Goal: Task Accomplishment & Management: Manage account settings

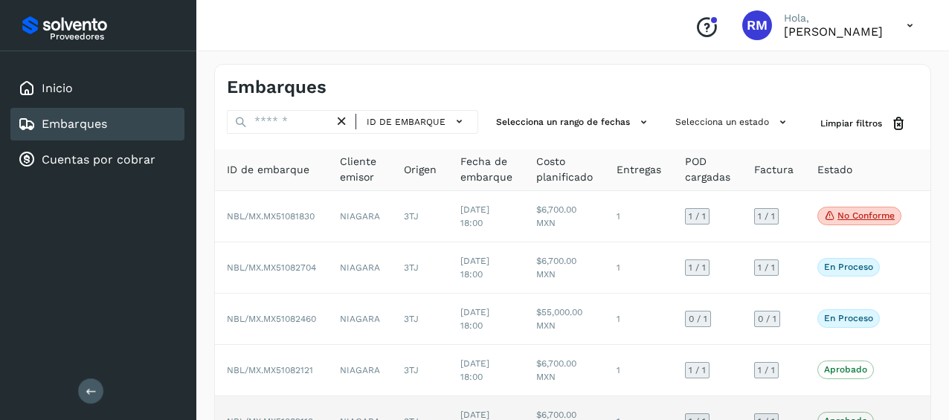
scroll to position [362, 0]
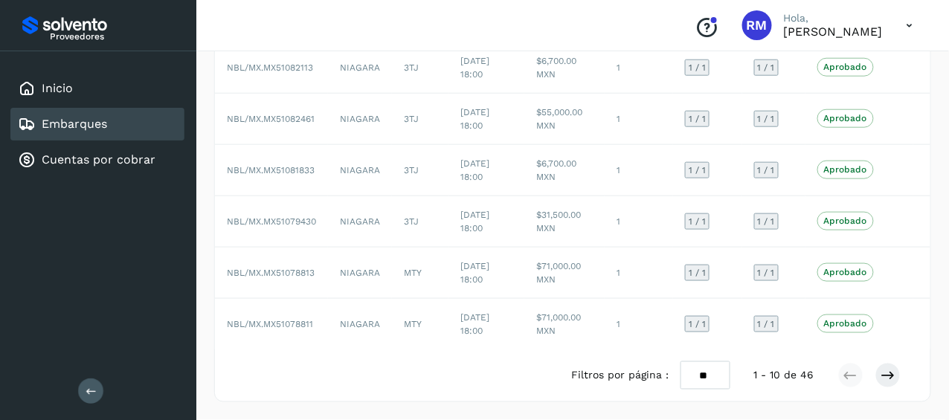
click at [86, 392] on icon at bounding box center [91, 390] width 11 height 11
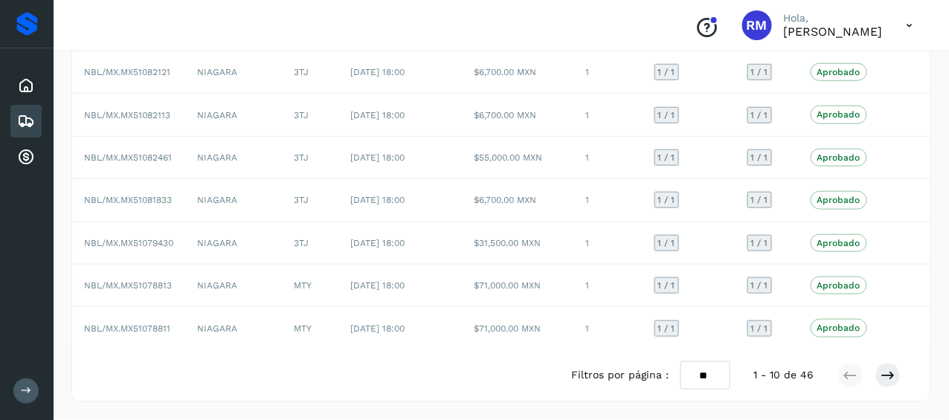
scroll to position [261, 0]
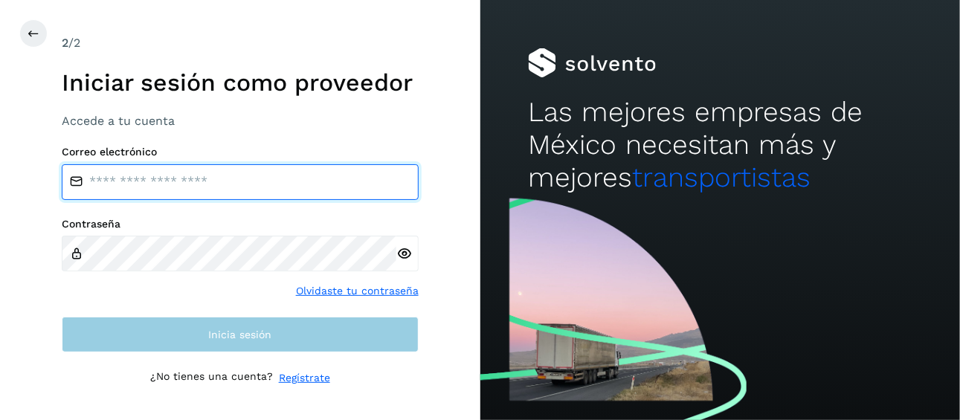
type input "**********"
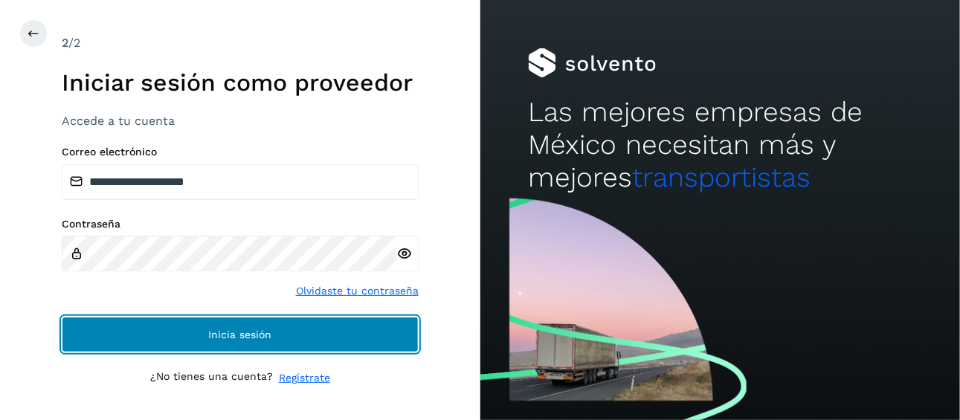
click at [287, 347] on button "Inicia sesión" at bounding box center [240, 335] width 357 height 36
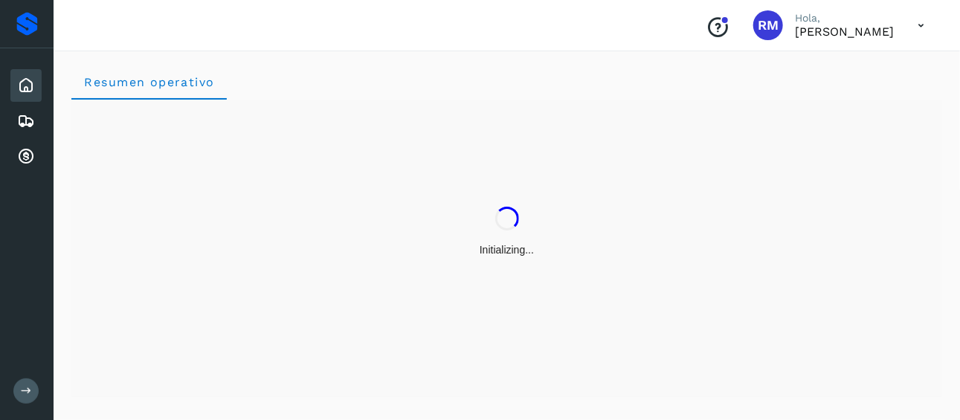
click at [26, 391] on icon at bounding box center [26, 390] width 11 height 11
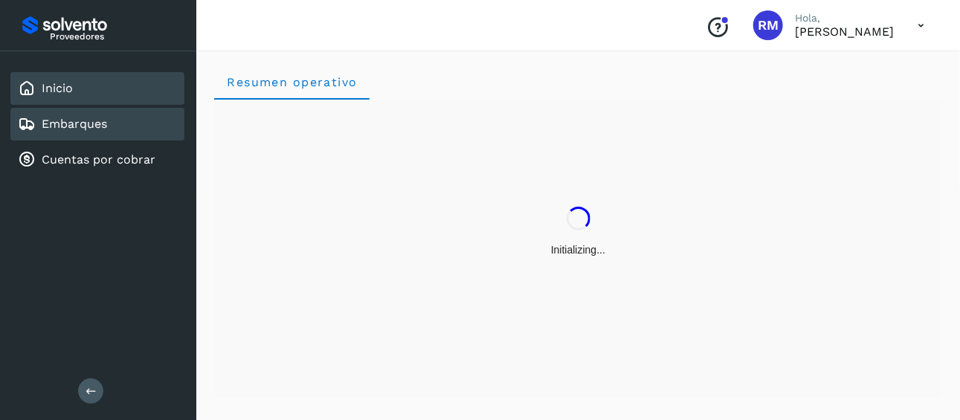
click at [135, 123] on div "Embarques" at bounding box center [97, 124] width 174 height 33
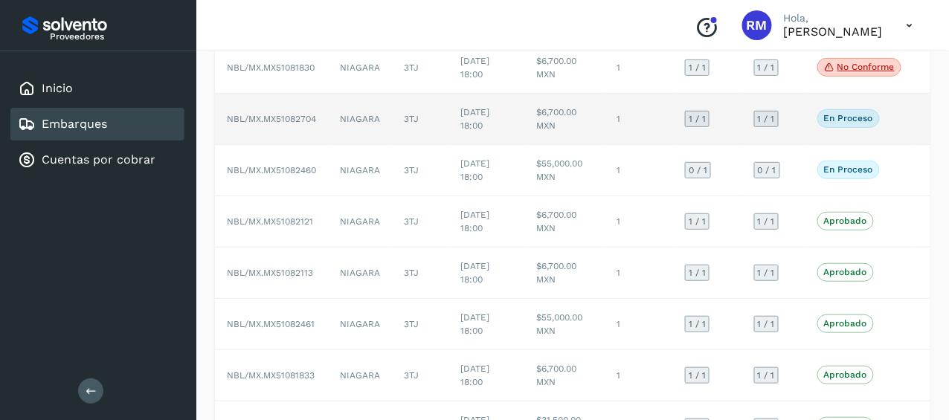
scroll to position [222, 0]
